Goal: Communication & Community: Answer question/provide support

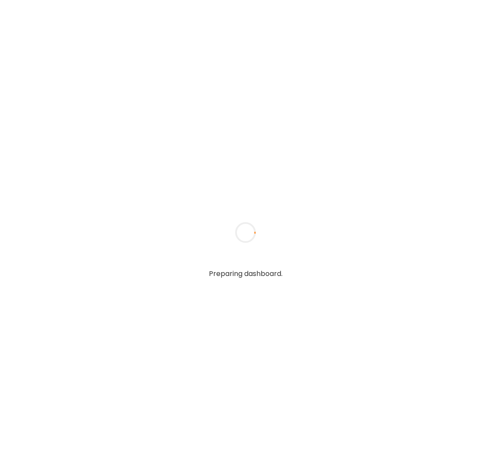
type textarea "**********"
type input "**********"
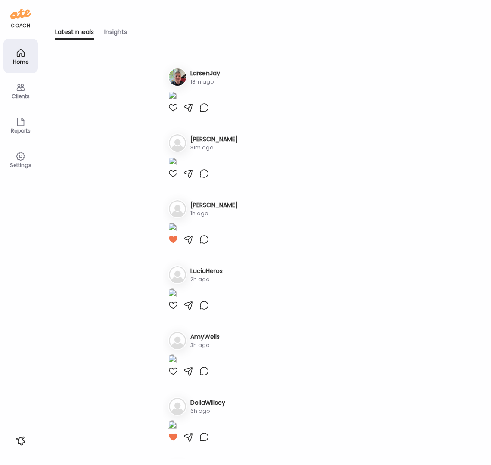
type input "**********"
click at [9, 82] on div "Clients" at bounding box center [20, 90] width 34 height 34
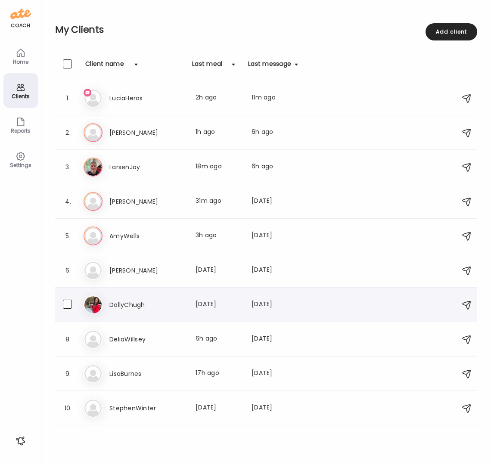
click at [142, 302] on h3 "DollyChugh" at bounding box center [147, 305] width 76 height 10
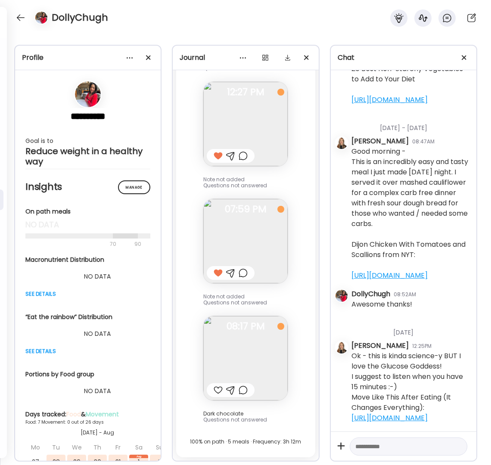
scroll to position [47840, 0]
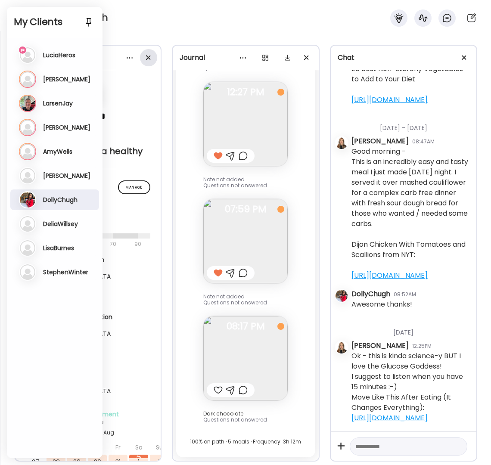
click at [149, 58] on span at bounding box center [148, 57] width 5 height 5
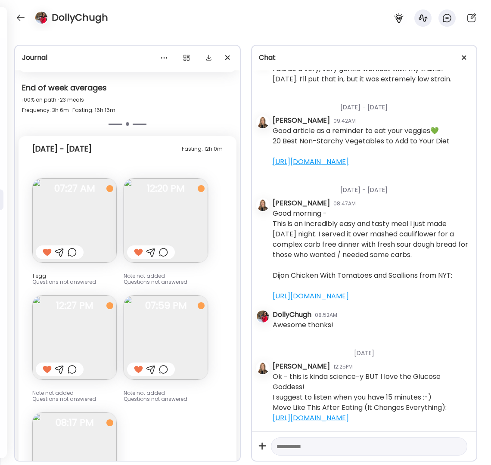
scroll to position [4624, 0]
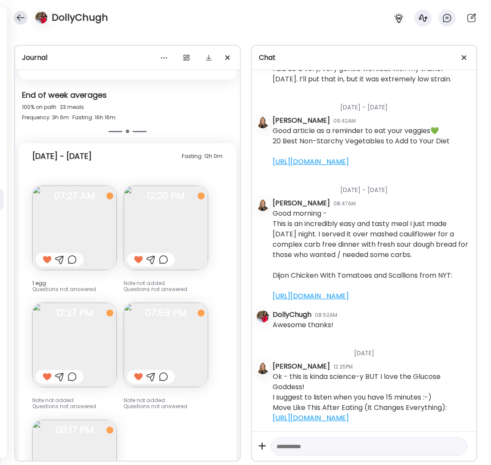
click at [25, 19] on div at bounding box center [21, 18] width 14 height 14
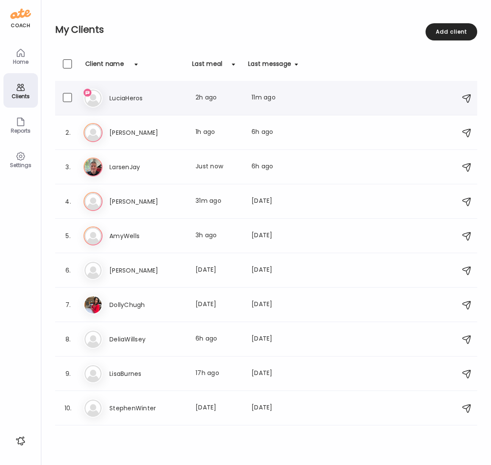
click at [128, 96] on h3 "LuciaHeros" at bounding box center [147, 98] width 76 height 10
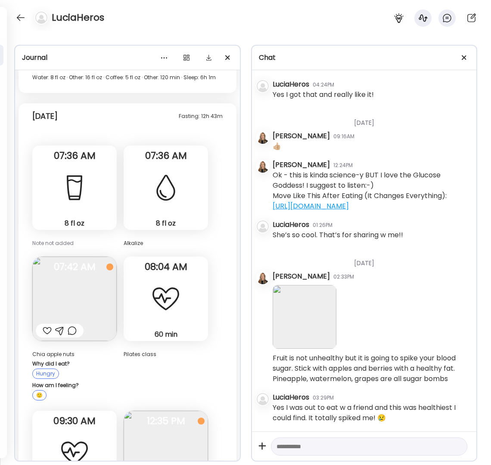
scroll to position [5842, 0]
click at [22, 18] on div at bounding box center [21, 18] width 14 height 14
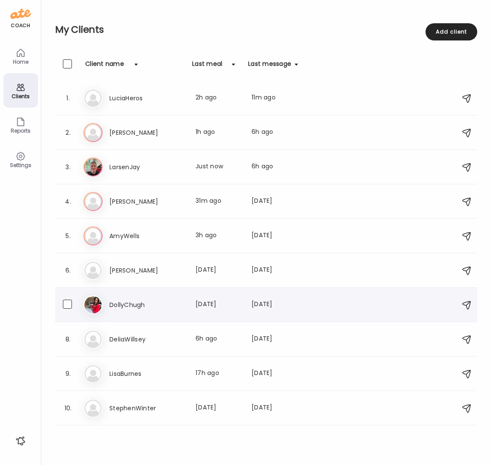
click at [120, 304] on h3 "DollyChugh" at bounding box center [147, 305] width 76 height 10
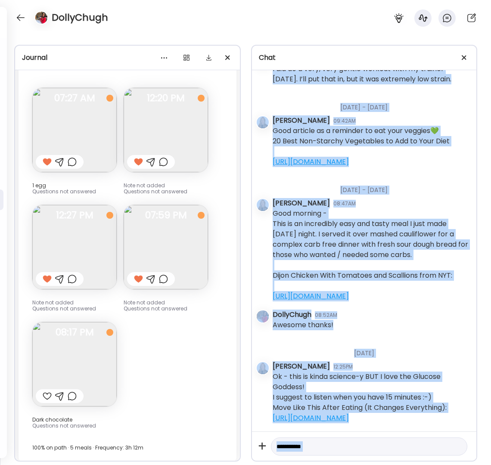
scroll to position [39020, 0]
drag, startPoint x: 326, startPoint y: 84, endPoint x: 433, endPoint y: 468, distance: 398.9
click at [433, 10] on html "Customize your cookie preferences We respect your right to privacy. You can cho…" at bounding box center [245, 5] width 491 height 10
copy body "Loremips - Dol 70 Sitametco Adipis 21:03EL SEDDO EiusmOdtem 71:31IN Ut!! Labore…"
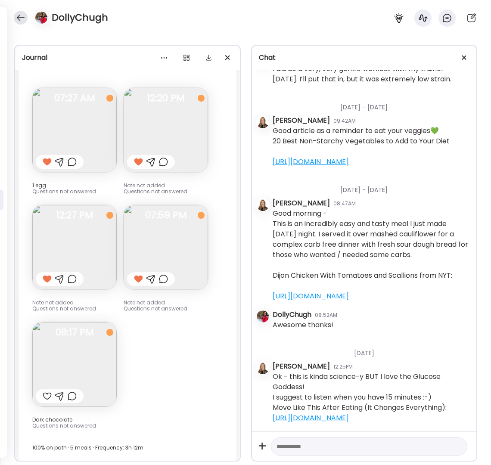
click at [24, 18] on div at bounding box center [21, 18] width 14 height 14
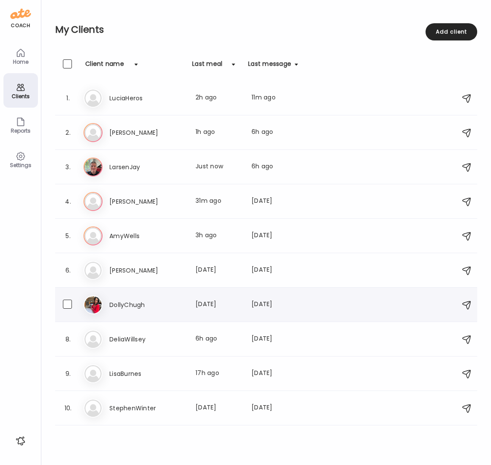
click at [129, 305] on h3 "DollyChugh" at bounding box center [147, 305] width 76 height 10
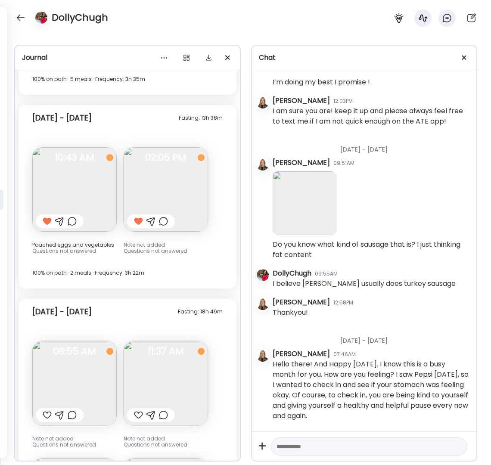
scroll to position [31274, 0]
click at [227, 56] on div at bounding box center [227, 57] width 17 height 17
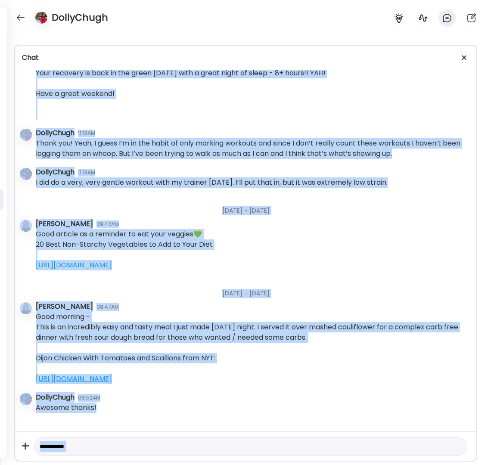
scroll to position [32868, 0]
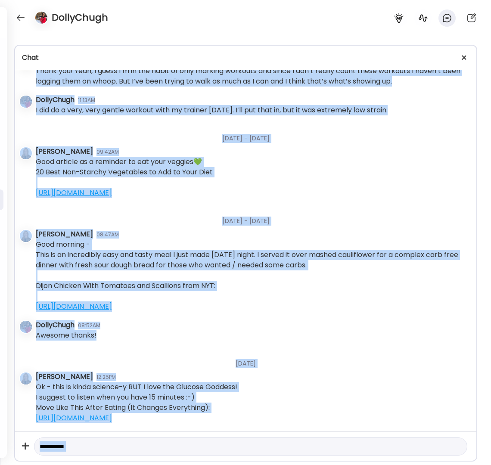
drag, startPoint x: 37, startPoint y: 96, endPoint x: 266, endPoint y: 468, distance: 437.6
click at [266, 10] on html "Customize your cookie preferences We respect your right to privacy. You can cho…" at bounding box center [245, 5] width 491 height 10
copy body "Loremipsu Dolors 17:54AM CONSE AdipiScing 82:05EL Se!! Doeiusmod Tempor 96:67IN…"
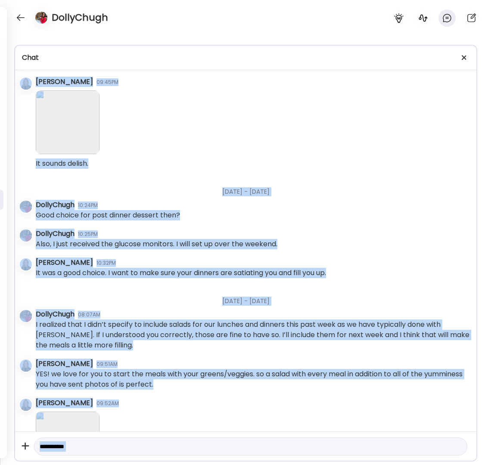
scroll to position [0, 0]
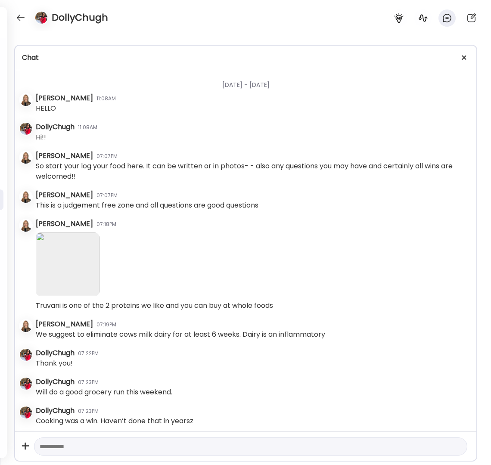
click at [260, 91] on div "[DATE] - [DATE]" at bounding box center [252, 81] width 433 height 23
drag, startPoint x: 277, startPoint y: 84, endPoint x: 186, endPoint y: 84, distance: 91.2
click at [185, 86] on div "[DATE] - [DATE]" at bounding box center [252, 81] width 433 height 23
copy div "[DATE] - [DATE]"
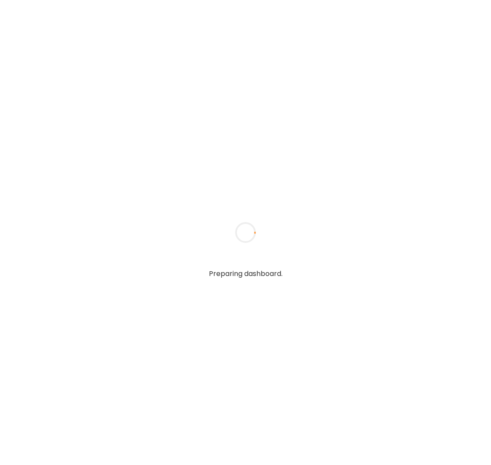
type textarea "**********"
type input "**********"
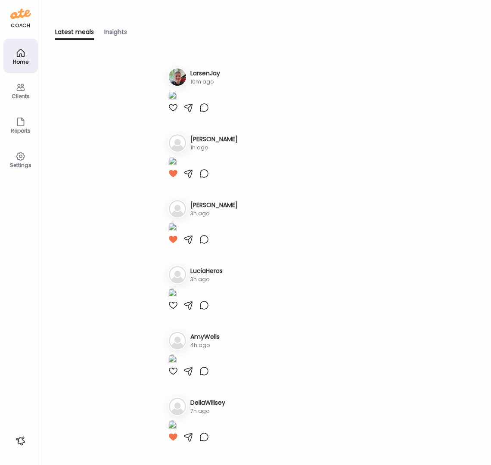
type input "**********"
click at [188, 113] on div at bounding box center [188, 107] width 10 height 10
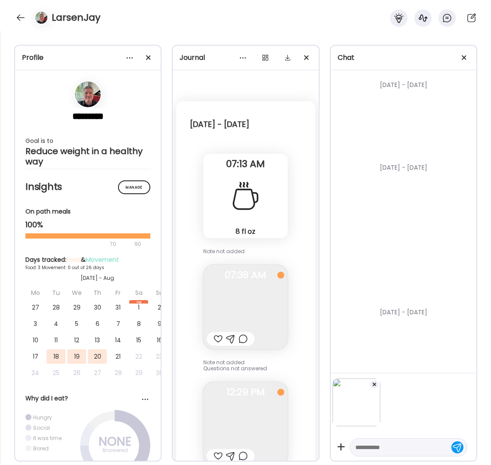
scroll to position [2801, 0]
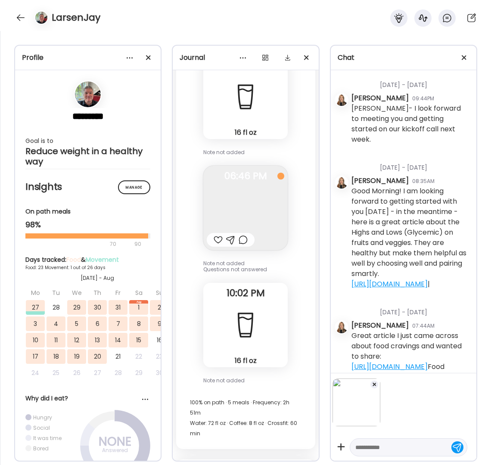
click at [394, 445] on textarea at bounding box center [400, 447] width 91 height 10
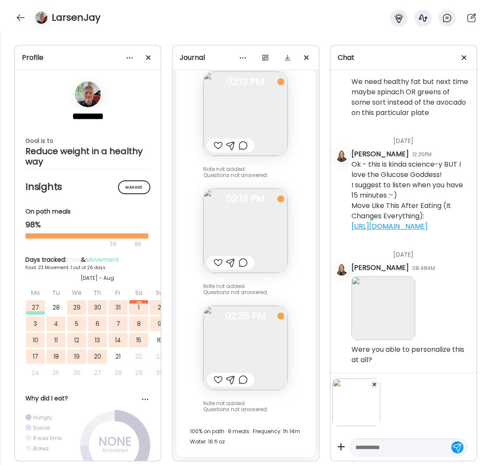
scroll to position [29716, 0]
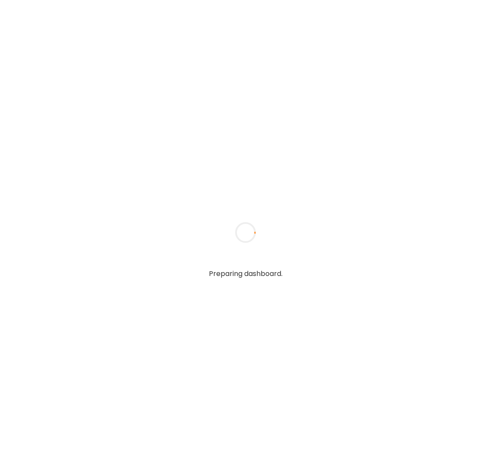
type textarea "**********"
type input "**********"
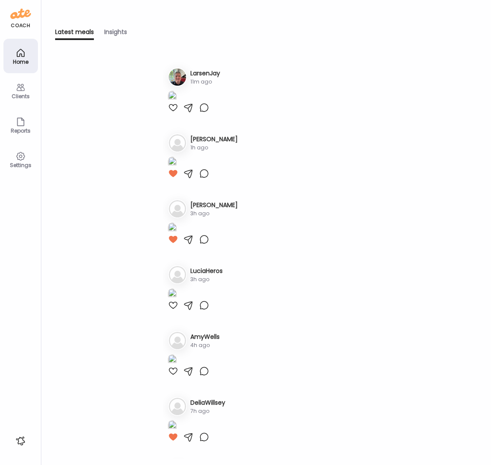
type input "**********"
click at [17, 96] on div "Clients" at bounding box center [20, 96] width 31 height 6
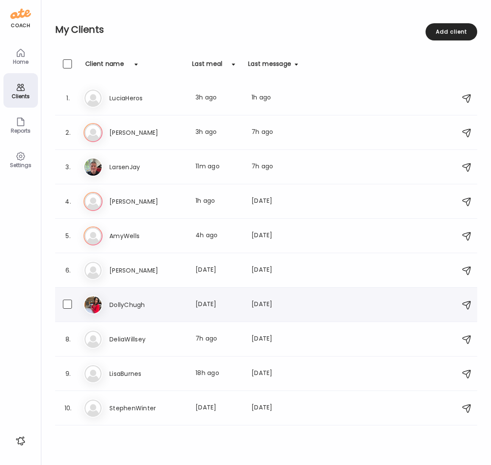
click at [128, 300] on h3 "DollyChugh" at bounding box center [147, 305] width 76 height 10
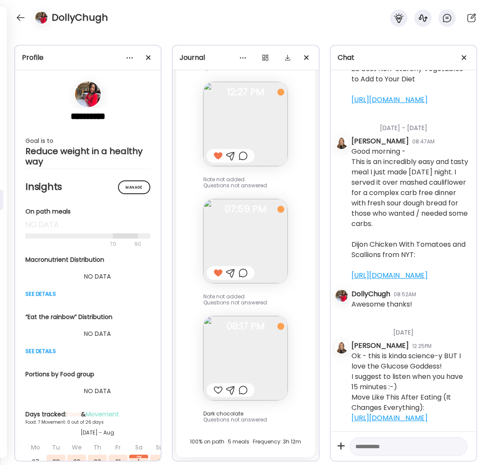
scroll to position [47840, 0]
click at [303, 56] on div at bounding box center [306, 57] width 17 height 17
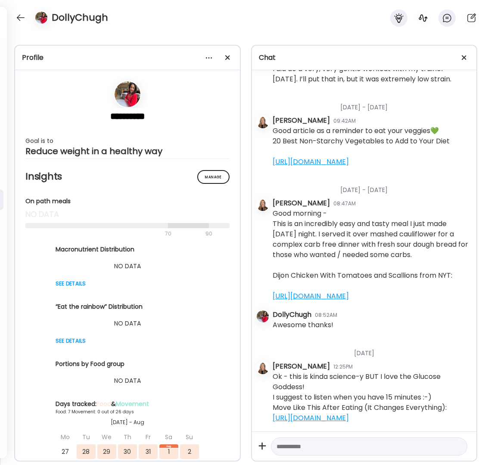
scroll to position [39020, 0]
click at [228, 57] on div at bounding box center [227, 57] width 17 height 17
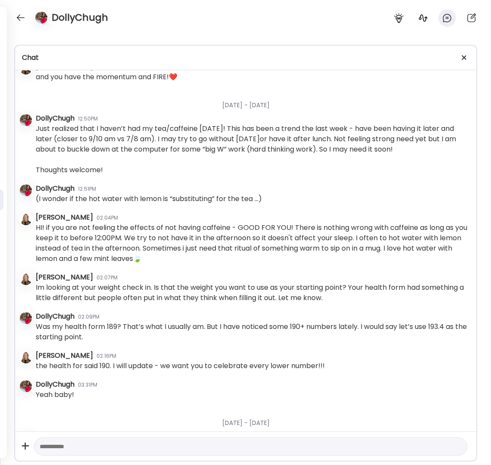
scroll to position [0, 0]
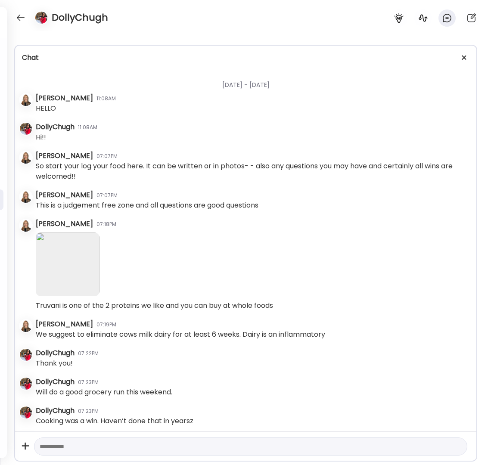
click at [211, 85] on div "[DATE] - [DATE]" at bounding box center [252, 81] width 433 height 23
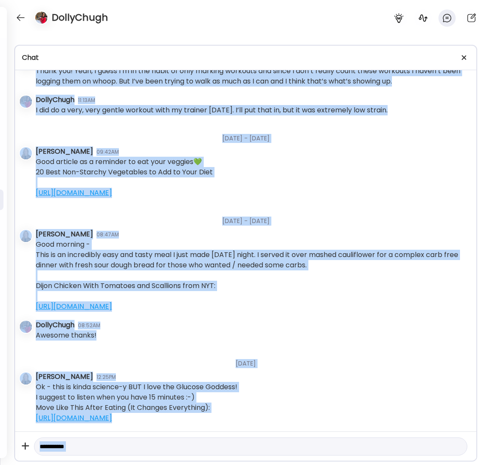
scroll to position [32868, 0]
drag, startPoint x: 213, startPoint y: 84, endPoint x: 349, endPoint y: 404, distance: 346.9
click at [349, 404] on div "Thursday - Aug 22 Christine Semple 11:08AM HELLO DollyChugh 11:08AM Hi!! Christ…" at bounding box center [245, 250] width 461 height 361
copy div "Loremips - Dol 70 Sitametco Adipis 21:03EL SEDDO EiusmOdtem 71:31IN Ut!! Labore…"
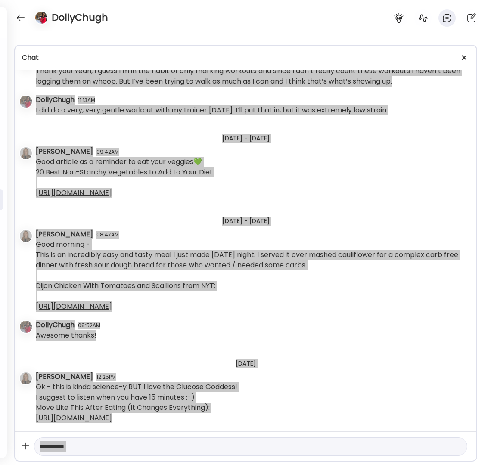
scroll to position [32864, 0]
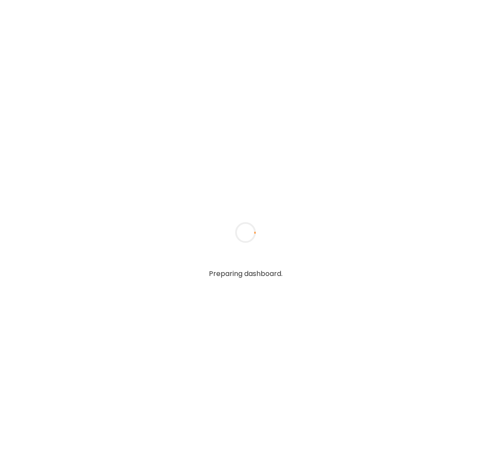
type textarea "**********"
type input "**********"
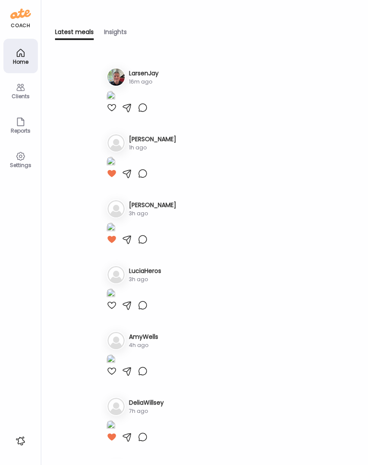
type input "**********"
click at [115, 102] on img at bounding box center [111, 97] width 9 height 12
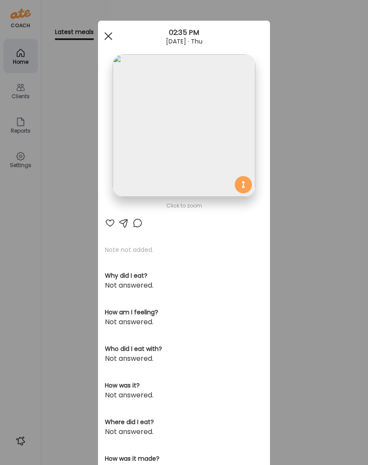
click at [105, 36] on span at bounding box center [109, 36] width 8 height 8
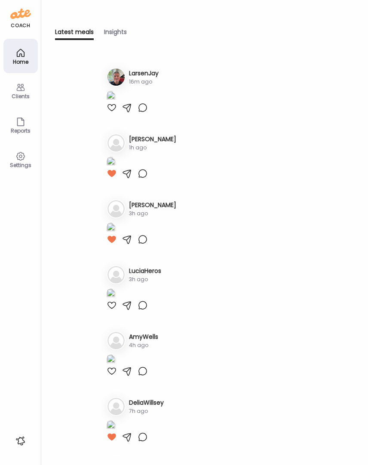
click at [19, 90] on icon at bounding box center [20, 87] width 8 height 7
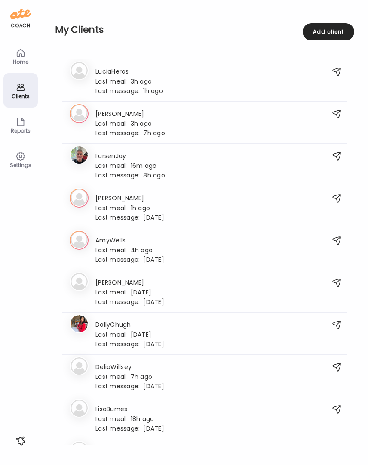
click at [19, 90] on icon at bounding box center [20, 87] width 8 height 7
click at [124, 162] on span "Last meal:" at bounding box center [113, 165] width 35 height 9
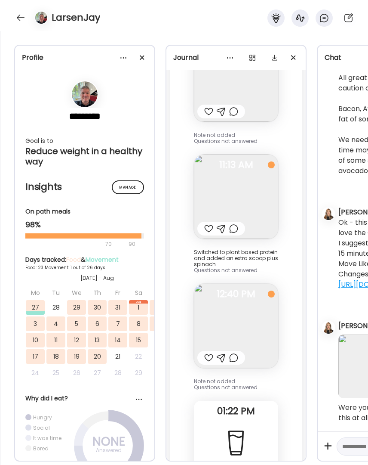
scroll to position [29097, 0]
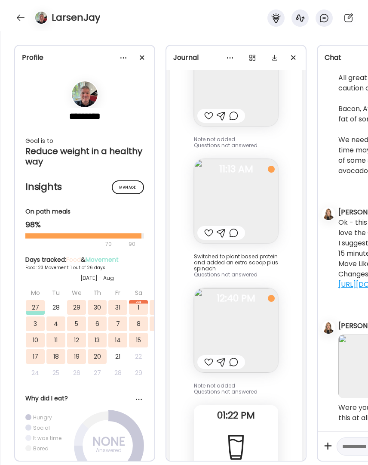
click at [207, 359] on div at bounding box center [208, 362] width 9 height 10
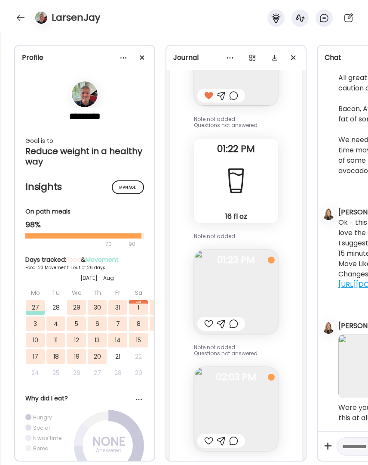
scroll to position [29367, 0]
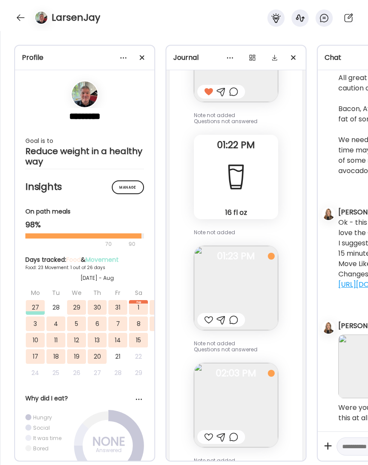
click at [209, 320] on div at bounding box center [208, 320] width 9 height 10
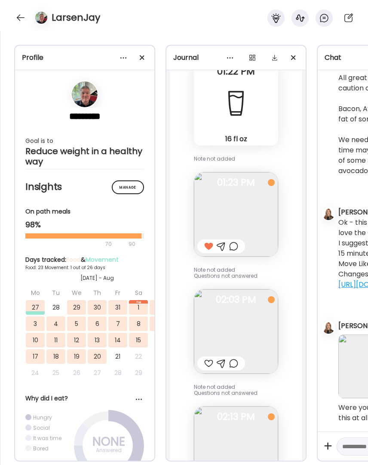
scroll to position [29450, 0]
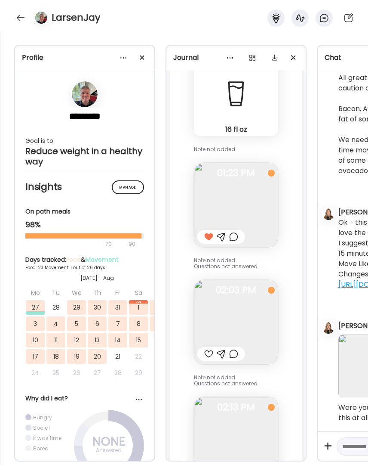
click at [222, 320] on img at bounding box center [236, 322] width 84 height 84
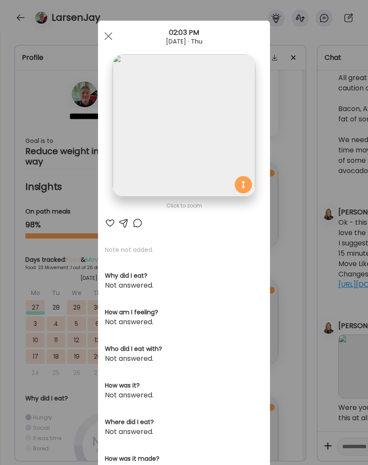
click at [106, 36] on span at bounding box center [109, 36] width 8 height 8
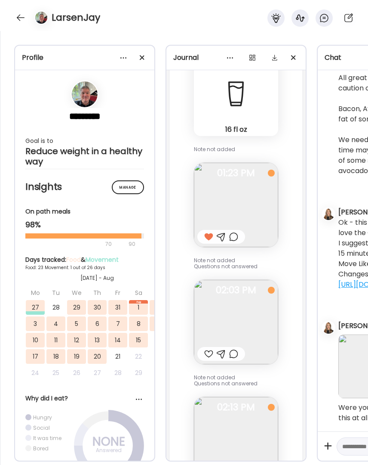
click at [207, 352] on div at bounding box center [208, 354] width 9 height 10
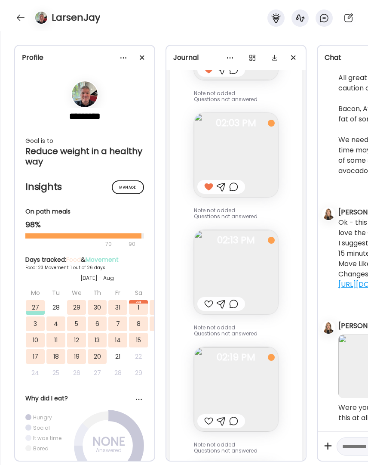
scroll to position [29621, 0]
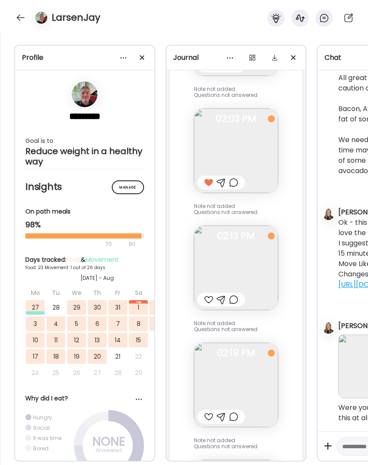
click at [206, 297] on div at bounding box center [208, 299] width 9 height 10
click at [207, 412] on div at bounding box center [208, 416] width 9 height 10
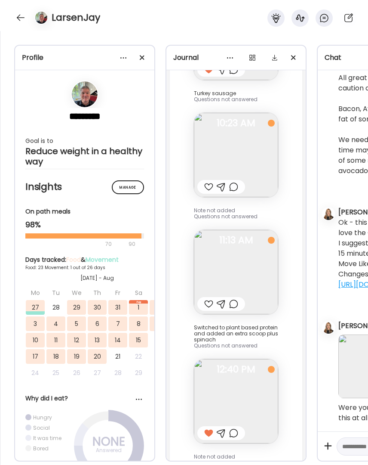
scroll to position [29007, 0]
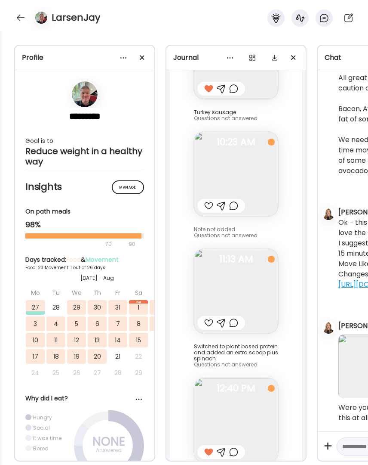
click at [206, 204] on div at bounding box center [208, 206] width 9 height 10
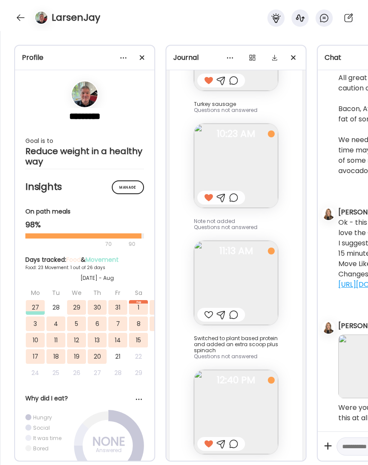
scroll to position [29014, 0]
click at [254, 283] on img at bounding box center [236, 283] width 84 height 84
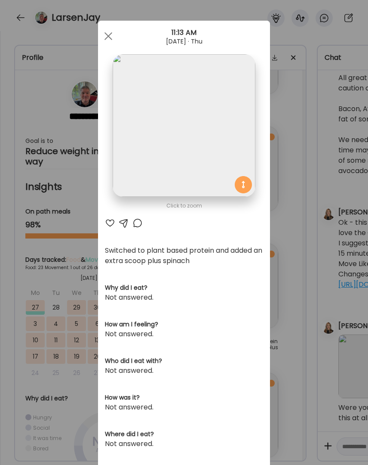
click at [120, 222] on div at bounding box center [124, 223] width 10 height 10
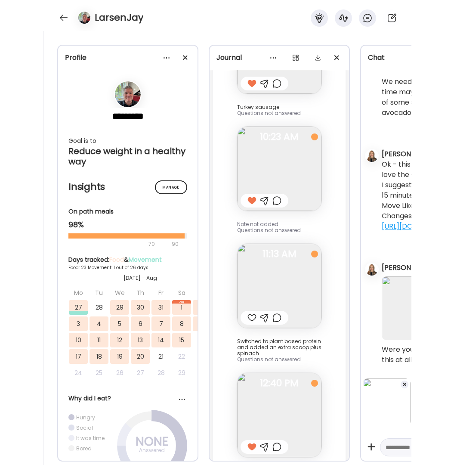
scroll to position [4530, 0]
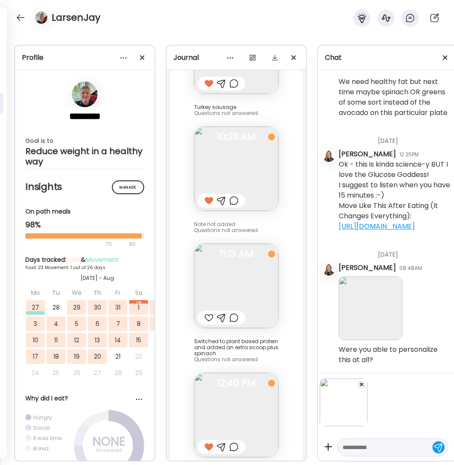
click at [379, 442] on textarea at bounding box center [385, 447] width 85 height 10
type textarea "**********"
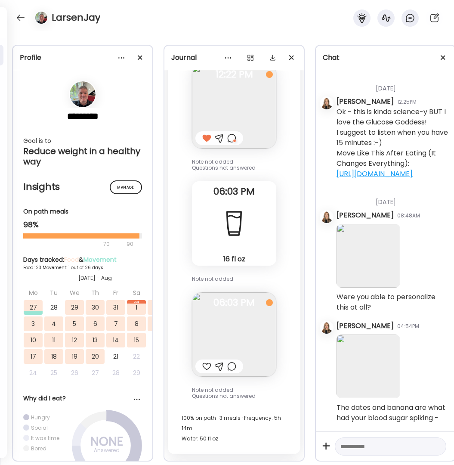
scroll to position [28502, 0]
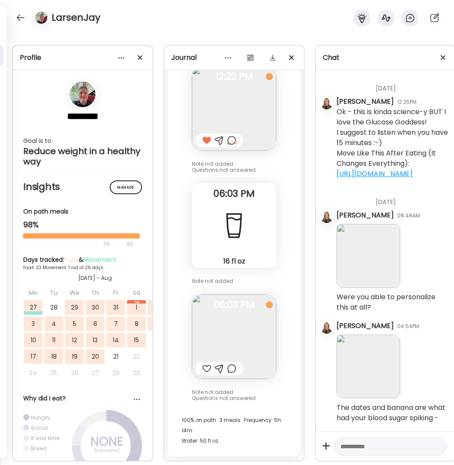
click at [222, 367] on div at bounding box center [219, 368] width 9 height 10
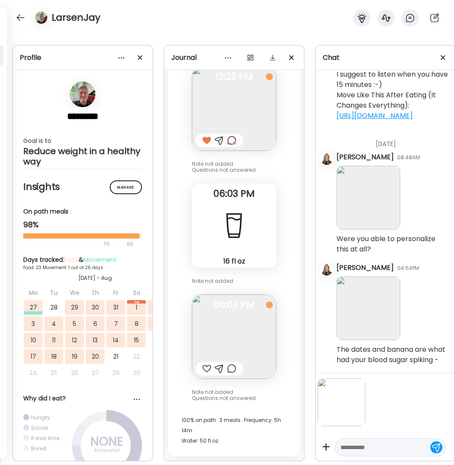
scroll to position [4651, 0]
click at [373, 447] on div at bounding box center [390, 447] width 111 height 18
click at [374, 443] on textarea at bounding box center [382, 447] width 85 height 10
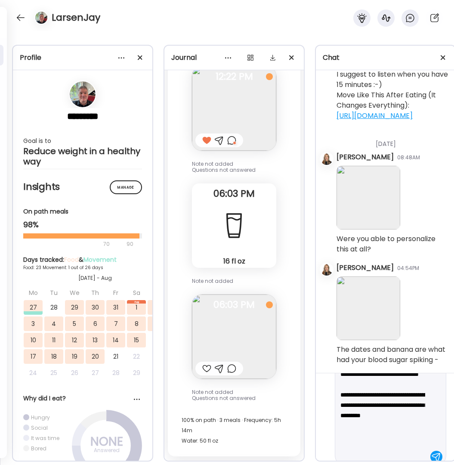
scroll to position [94, 0]
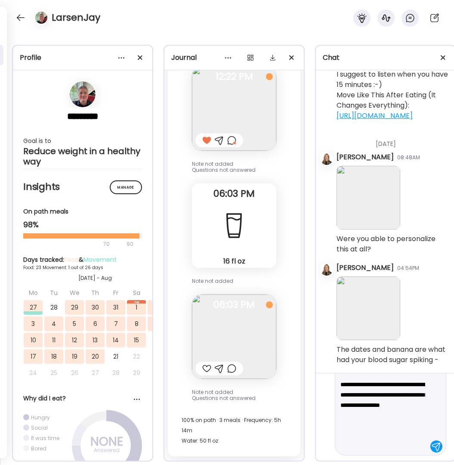
type textarea "**********"
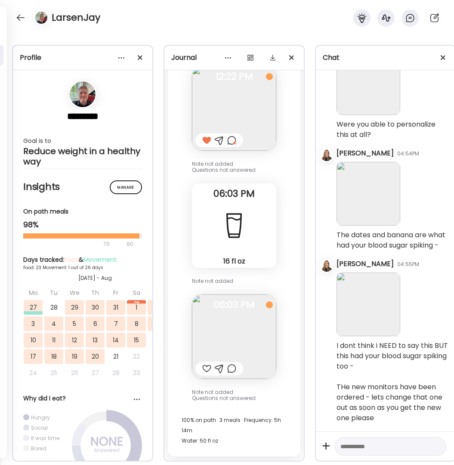
scroll to position [4769, 0]
click at [20, 18] on div at bounding box center [21, 18] width 14 height 14
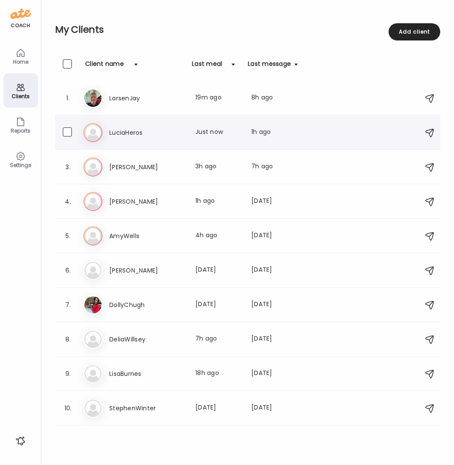
click at [124, 125] on div "Lu LuciaHeros Last meal: Just now Last message: 1h ago Yes I was out to eat w a…" at bounding box center [248, 132] width 331 height 19
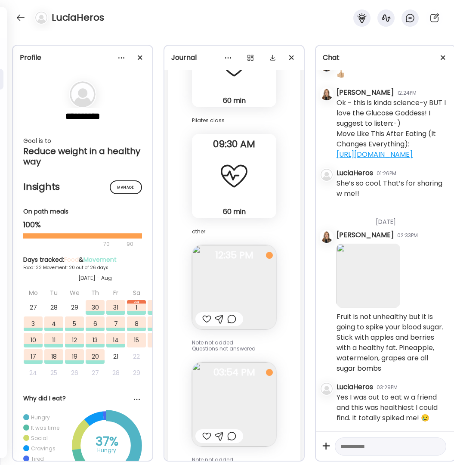
scroll to position [7780, 0]
click at [19, 17] on div at bounding box center [21, 18] width 14 height 14
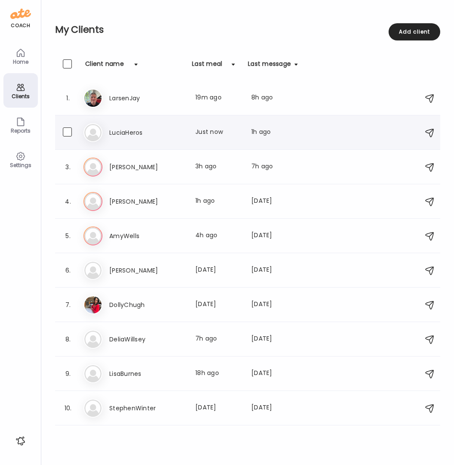
click at [111, 137] on div "Lu LuciaHeros Last meal: Just now Last message: 1h ago Yes I was out to eat w a…" at bounding box center [248, 132] width 331 height 19
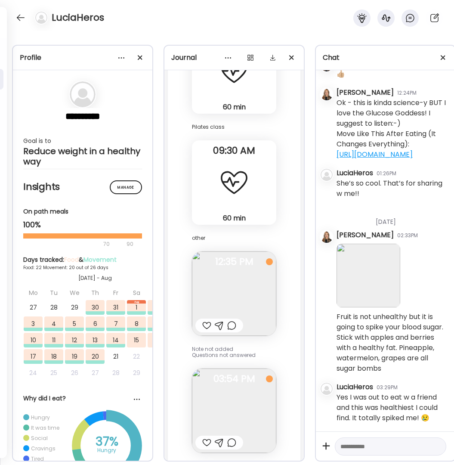
click at [206, 437] on div at bounding box center [206, 442] width 9 height 10
click at [223, 435] on div at bounding box center [219, 442] width 48 height 14
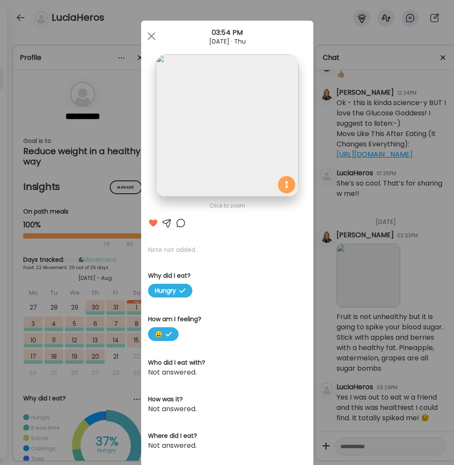
click at [164, 222] on div at bounding box center [167, 223] width 10 height 10
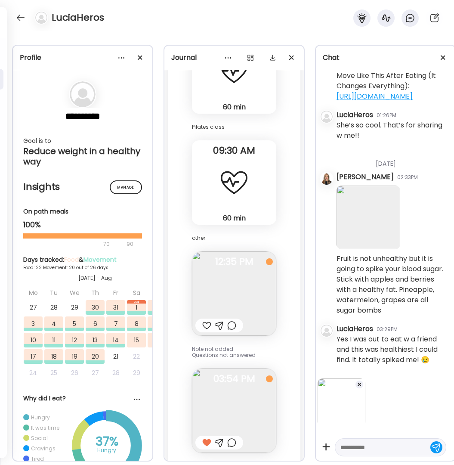
click at [345, 442] on textarea at bounding box center [382, 447] width 85 height 10
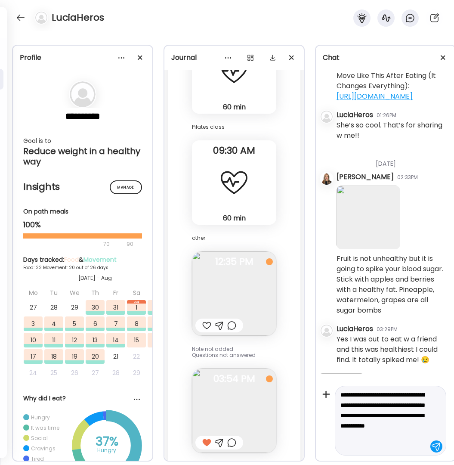
scroll to position [7821, 0]
click at [367, 419] on textarea "**********" at bounding box center [382, 420] width 85 height 62
type textarea "**********"
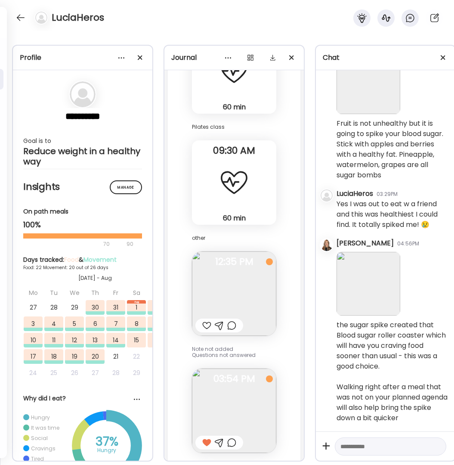
scroll to position [7973, 0]
click at [19, 17] on div at bounding box center [21, 18] width 14 height 14
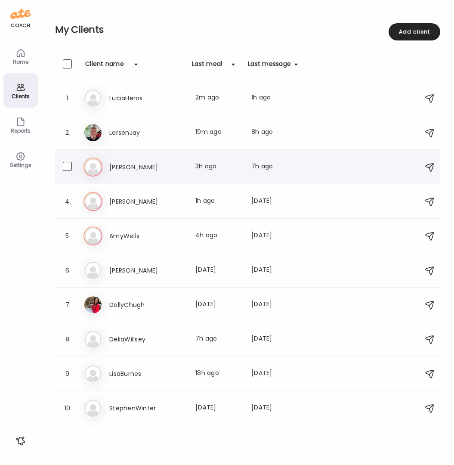
click at [118, 170] on h3 "[PERSON_NAME]" at bounding box center [147, 167] width 76 height 10
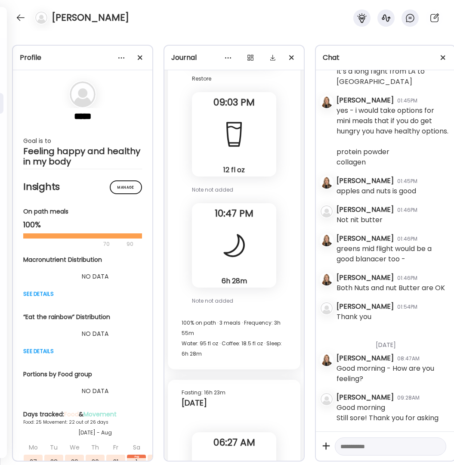
scroll to position [68443, 0]
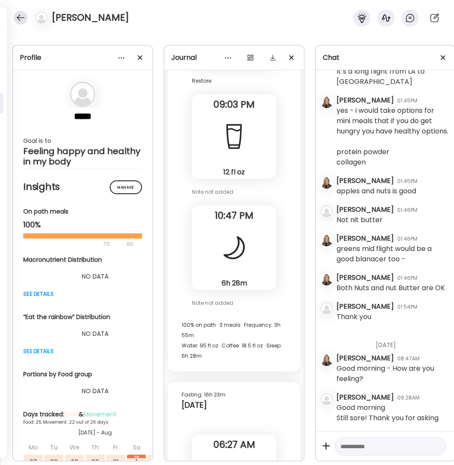
click at [22, 20] on div at bounding box center [21, 18] width 14 height 14
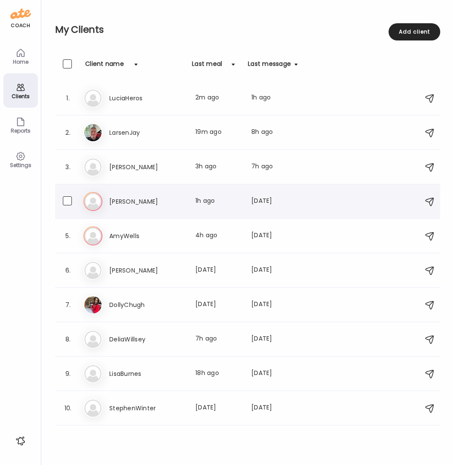
click at [124, 197] on h3 "[PERSON_NAME]" at bounding box center [147, 201] width 76 height 10
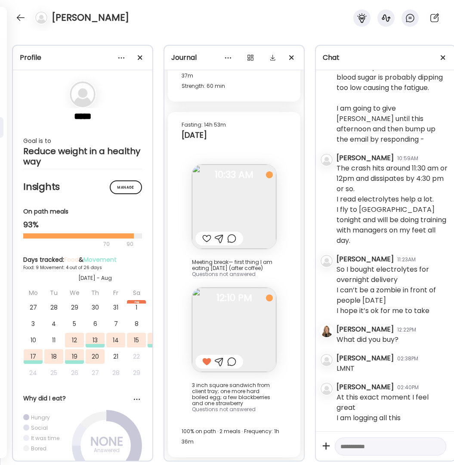
scroll to position [700, 0]
click at [21, 18] on div at bounding box center [21, 18] width 14 height 14
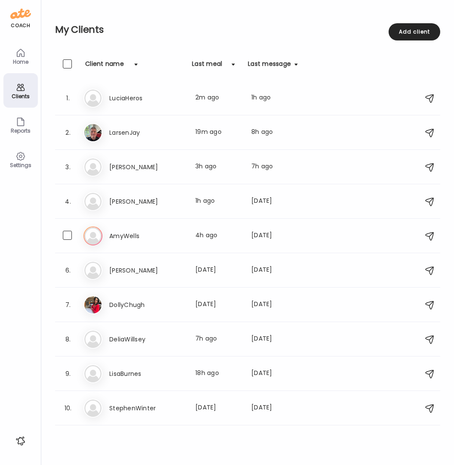
click at [124, 239] on h3 "AmyWells" at bounding box center [147, 236] width 76 height 10
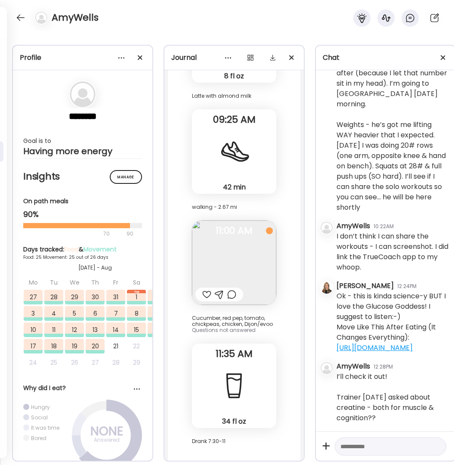
scroll to position [47798, 0]
click at [203, 289] on div at bounding box center [206, 294] width 9 height 10
click at [20, 14] on div at bounding box center [21, 18] width 14 height 14
